Goal: Task Accomplishment & Management: Use online tool/utility

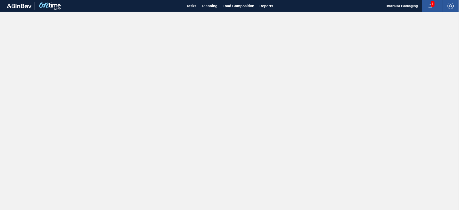
click at [432, 4] on span "1" at bounding box center [433, 4] width 4 height 6
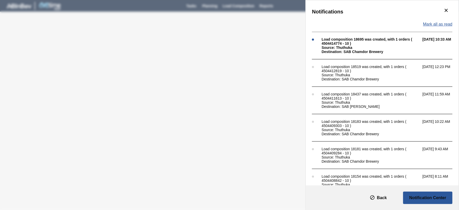
click at [444, 23] on span "Mark all as read" at bounding box center [437, 24] width 29 height 5
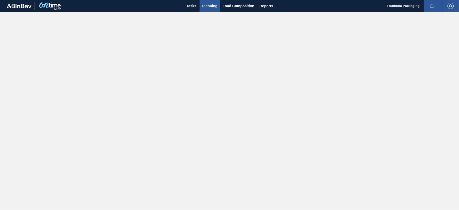
click at [211, 6] on span "Planning" at bounding box center [209, 6] width 15 height 6
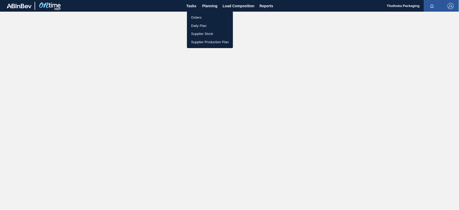
click at [197, 17] on li "Orders" at bounding box center [210, 17] width 46 height 8
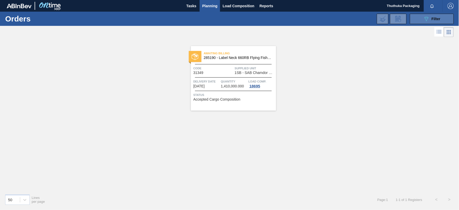
click at [418, 20] on button "089F7B8B-B2A5-4AFE-B5C0-19BA573D28AC Filter" at bounding box center [432, 19] width 44 height 10
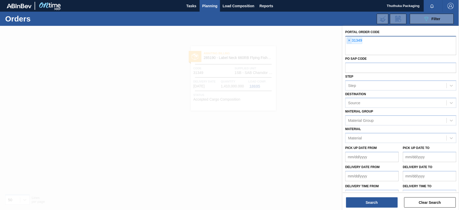
click at [349, 40] on span "×" at bounding box center [349, 40] width 5 height 6
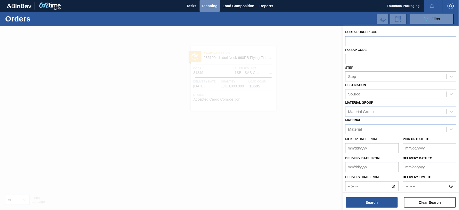
click at [212, 6] on span "Planning" at bounding box center [209, 6] width 15 height 6
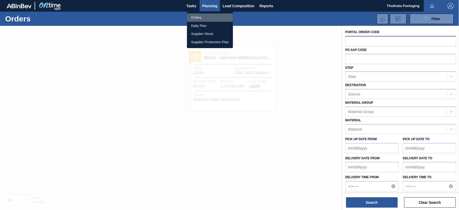
click at [202, 17] on li "Orders" at bounding box center [210, 17] width 46 height 8
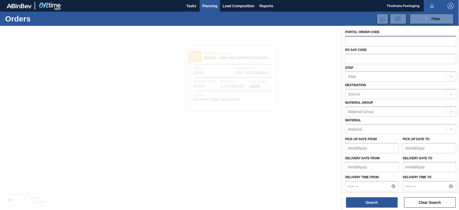
click at [310, 120] on div at bounding box center [229, 131] width 459 height 210
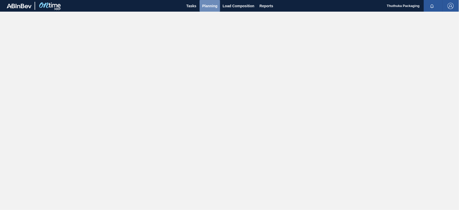
click at [207, 4] on span "Planning" at bounding box center [209, 6] width 15 height 6
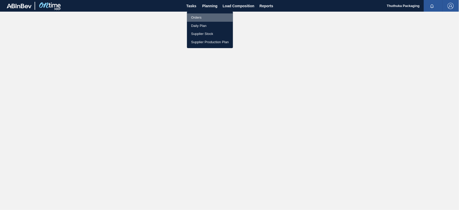
click at [202, 17] on li "Orders" at bounding box center [210, 17] width 46 height 8
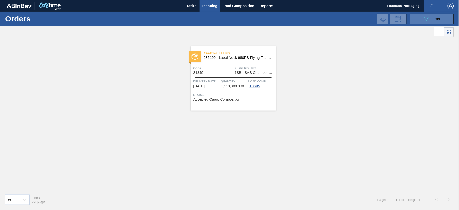
click at [438, 18] on span "Filter" at bounding box center [435, 19] width 9 height 4
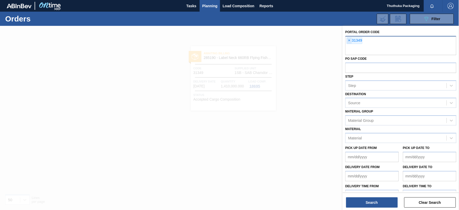
click at [350, 39] on span "×" at bounding box center [349, 40] width 5 height 6
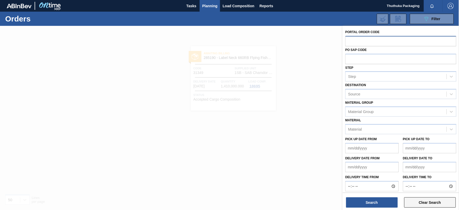
click at [419, 202] on button "Clear Search" at bounding box center [430, 202] width 52 height 10
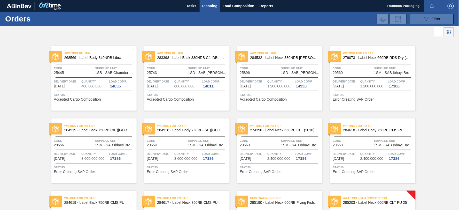
click at [416, 19] on button "089F7B8B-B2A5-4AFE-B5C0-19BA573D28AC Filter" at bounding box center [432, 19] width 44 height 10
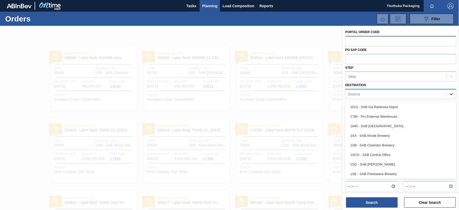
click at [452, 95] on icon at bounding box center [451, 93] width 5 height 5
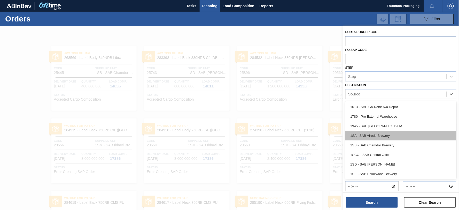
click at [401, 133] on div "1SA - SAB Alrode Brewery" at bounding box center [400, 136] width 111 height 10
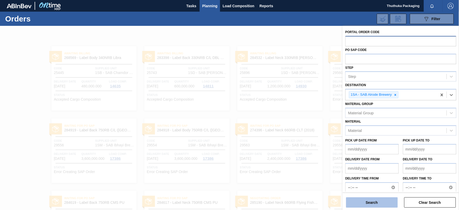
click at [389, 202] on button "Search" at bounding box center [372, 202] width 52 height 10
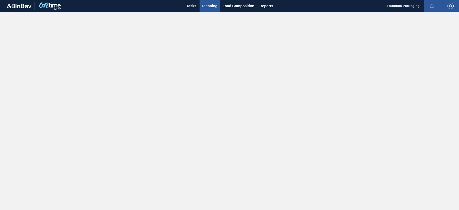
click at [202, 6] on span "Planning" at bounding box center [209, 6] width 15 height 6
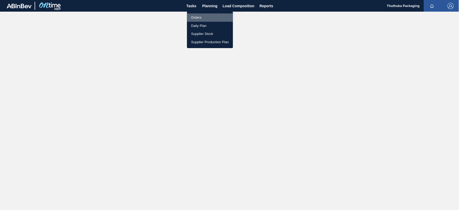
click at [198, 17] on li "Orders" at bounding box center [210, 17] width 46 height 8
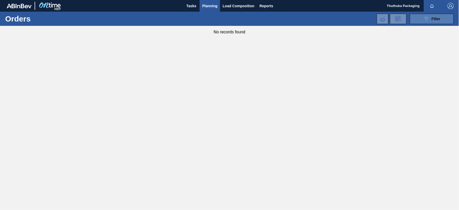
click at [418, 19] on button "089F7B8B-B2A5-4AFE-B5C0-19BA573D28AC Filter" at bounding box center [432, 19] width 44 height 10
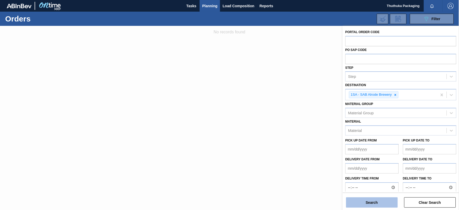
click at [380, 202] on button "Search" at bounding box center [372, 202] width 52 height 10
